Goal: Transaction & Acquisition: Download file/media

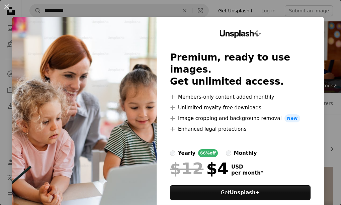
scroll to position [94, 0]
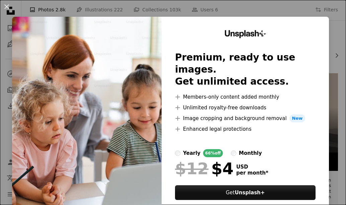
click at [219, 12] on div "An X shape Unsplash+ Premium, ready to use images. Get unlimited access. A plus…" at bounding box center [173, 102] width 346 height 205
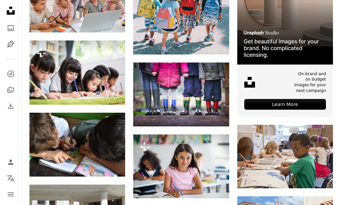
scroll to position [201, 0]
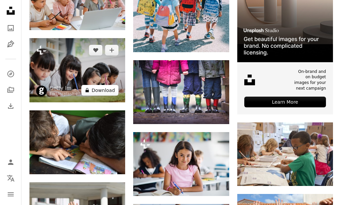
click at [102, 88] on button "A lock Download" at bounding box center [99, 90] width 37 height 11
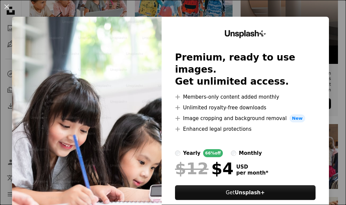
click at [327, 3] on div "An X shape Unsplash+ Premium, ready to use images. Get unlimited access. A plus…" at bounding box center [173, 102] width 346 height 205
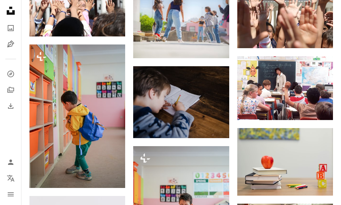
click at [340, 200] on div "Plus sign for Unsplash+ A heart A plus sign Getty Images For Unsplash+ A lock D…" at bounding box center [180, 124] width 319 height 735
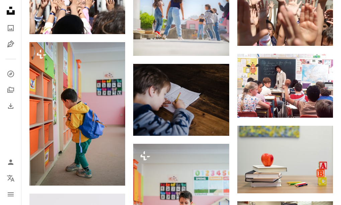
click at [340, 200] on div "Plus sign for Unsplash+ A heart A plus sign Getty Images For Unsplash+ A lock D…" at bounding box center [180, 121] width 319 height 735
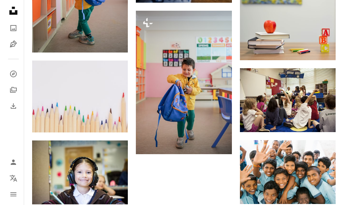
scroll to position [555, 0]
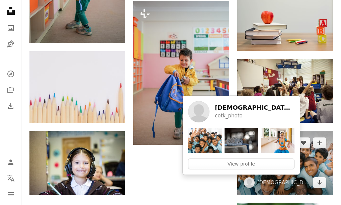
click at [277, 178] on span "[DEMOGRAPHIC_DATA] of the King" at bounding box center [277, 182] width 66 height 11
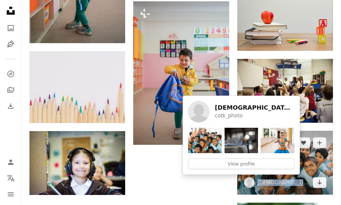
click at [277, 178] on span "[DEMOGRAPHIC_DATA] of the King" at bounding box center [277, 182] width 66 height 11
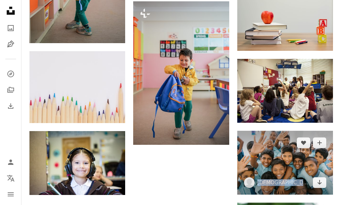
click at [306, 163] on img at bounding box center [285, 163] width 96 height 64
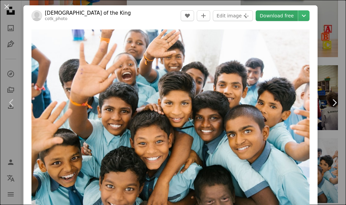
click at [268, 13] on link "Download free" at bounding box center [277, 15] width 42 height 11
